Goal: Navigation & Orientation: Find specific page/section

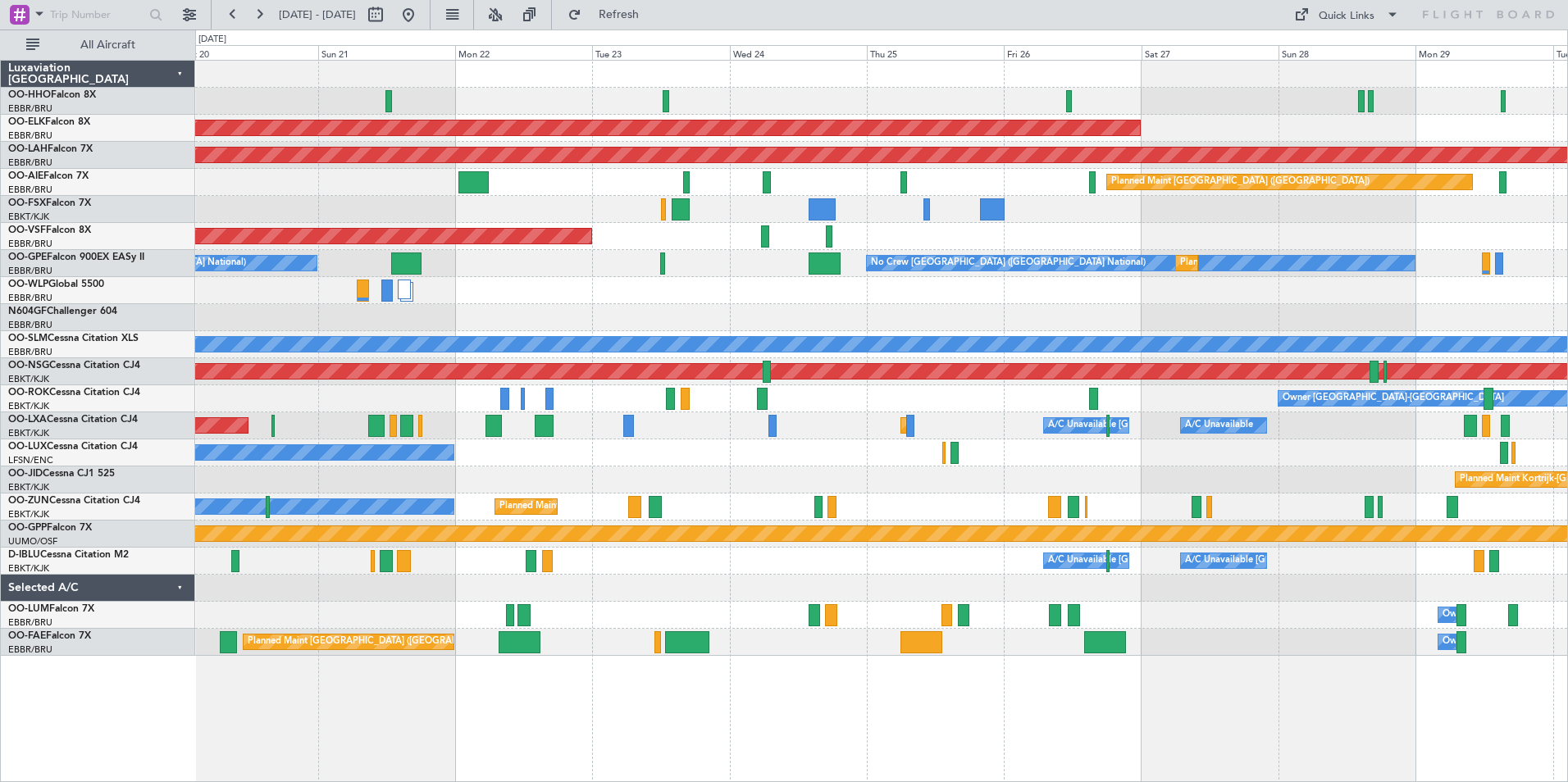
click at [440, 312] on div "Planned Maint Kortrijk-[GEOGRAPHIC_DATA] Planned [GEOGRAPHIC_DATA][PERSON_NAME]…" at bounding box center [881, 358] width 1372 height 595
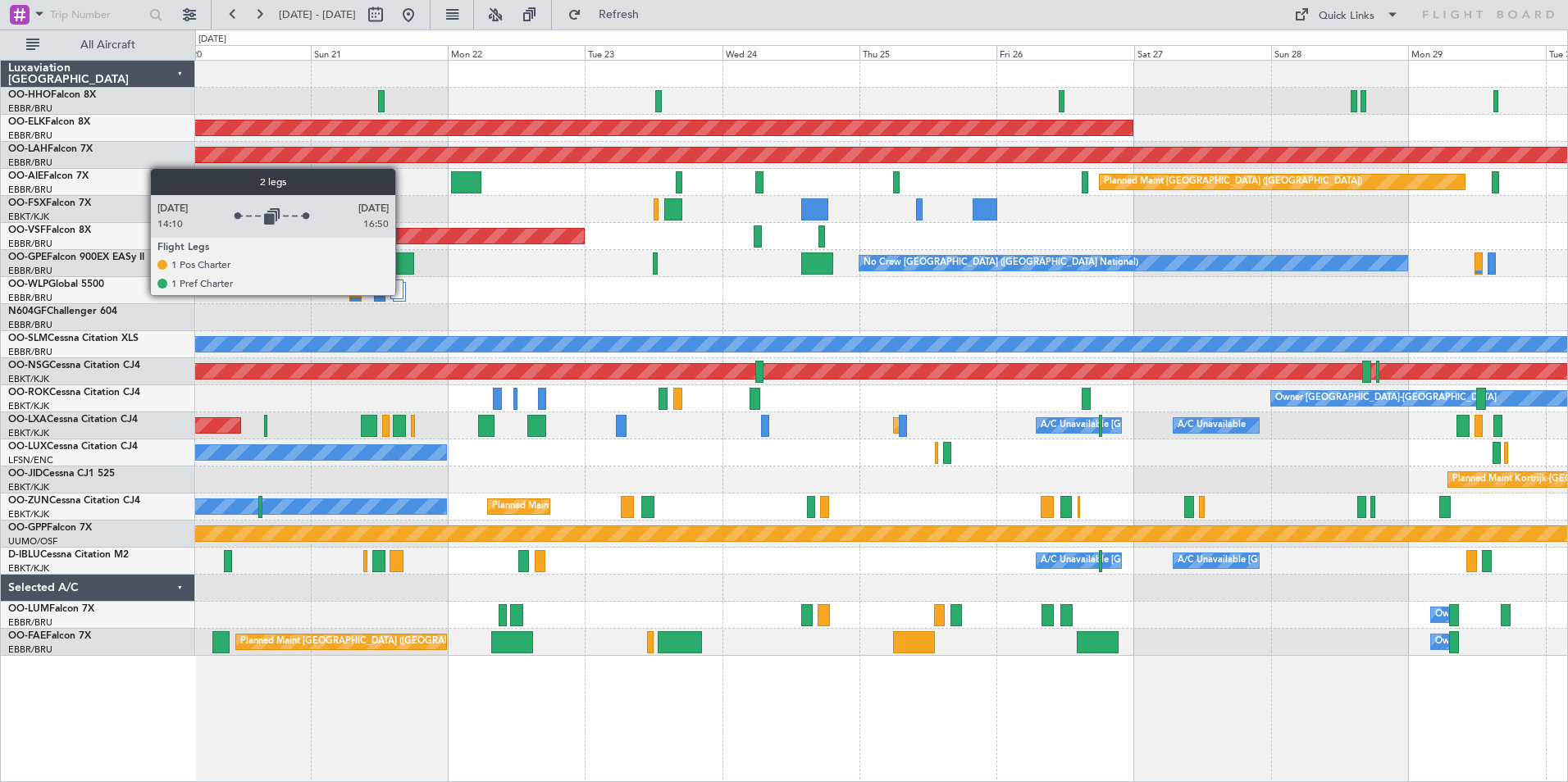
click at [403, 295] on div at bounding box center [397, 289] width 13 height 20
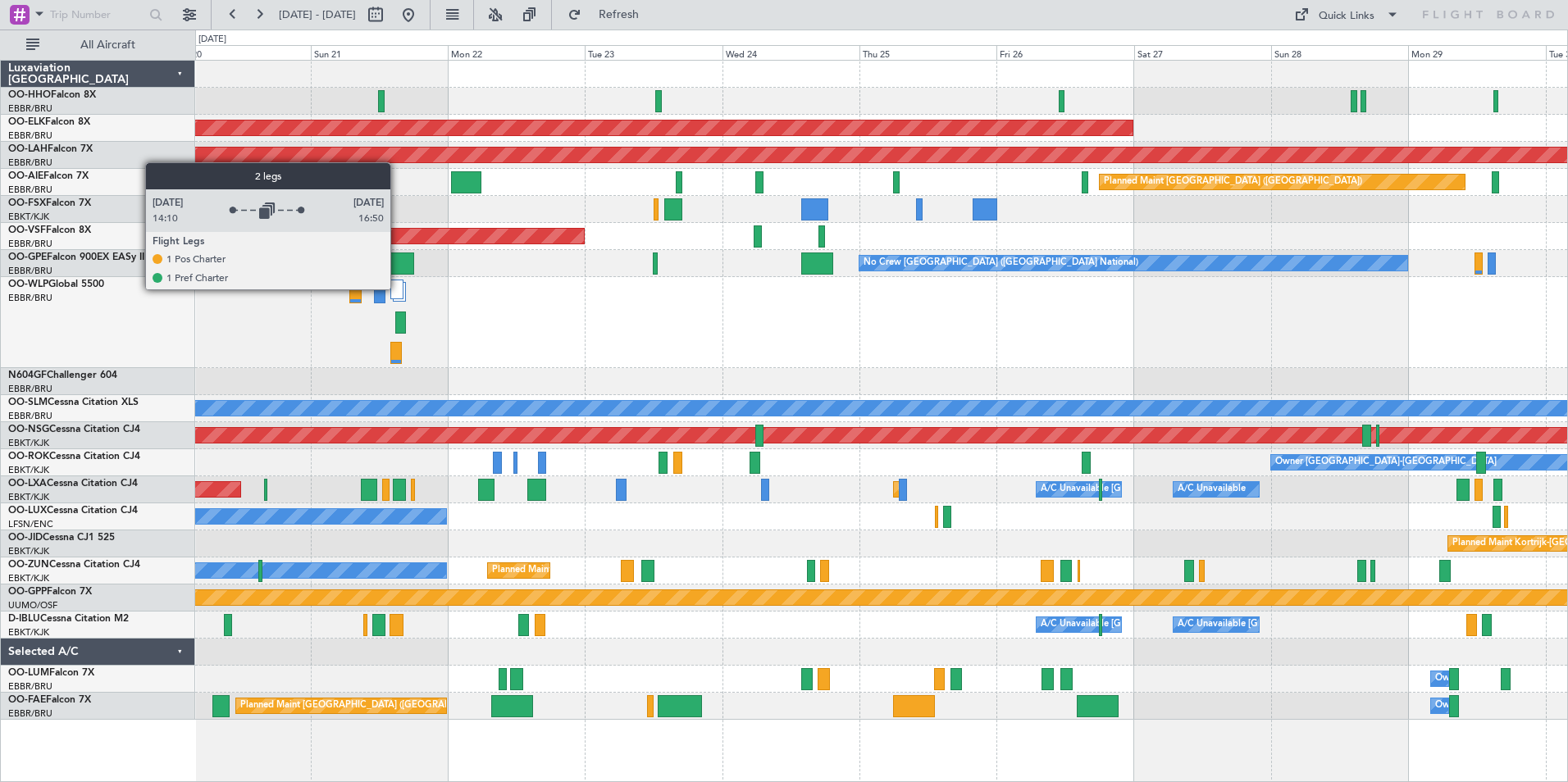
click at [398, 289] on div at bounding box center [397, 289] width 13 height 20
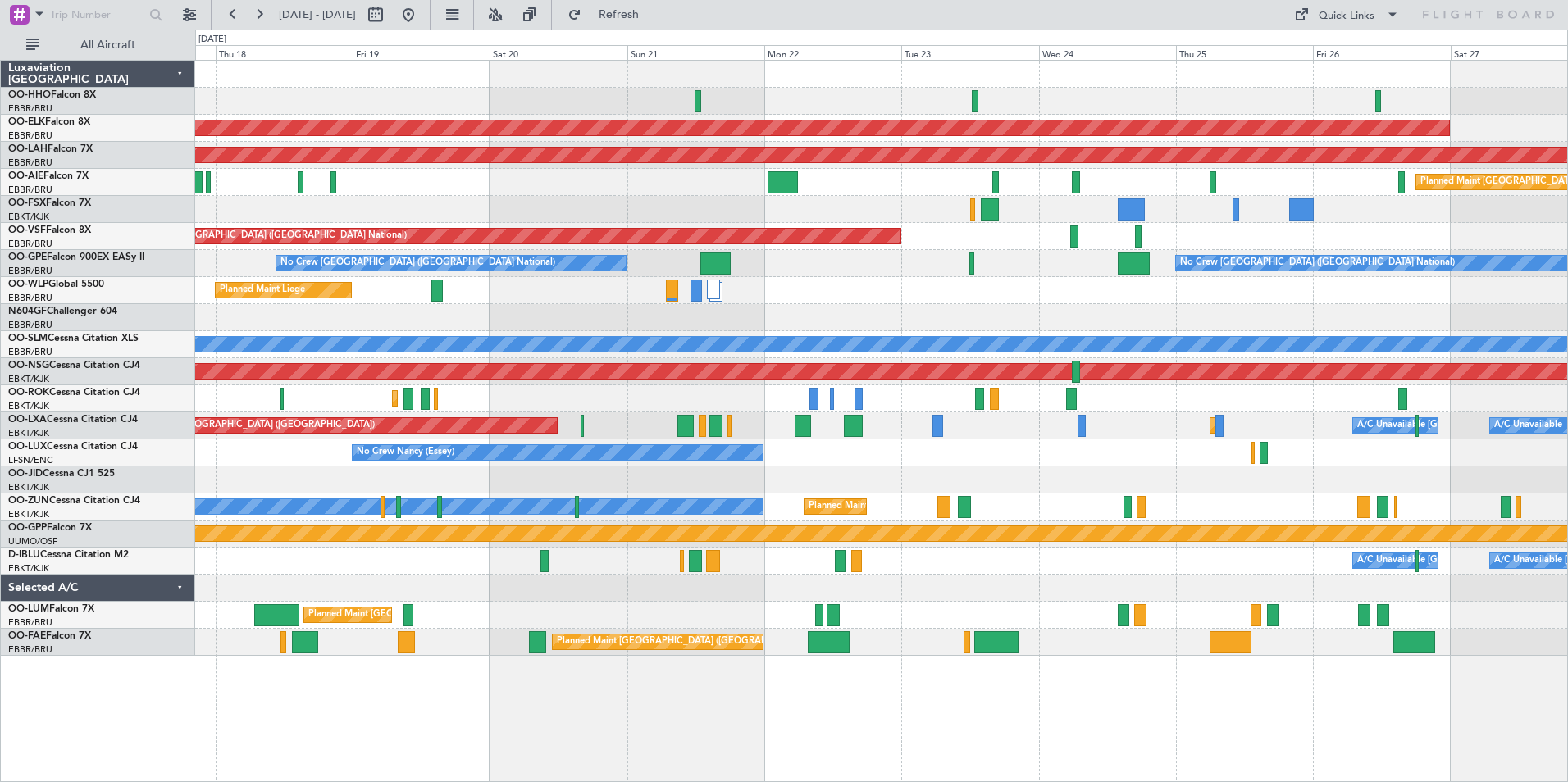
click at [1237, 449] on div "No Crew Nancy (Essey)" at bounding box center [881, 453] width 1372 height 27
